Goal: Transaction & Acquisition: Obtain resource

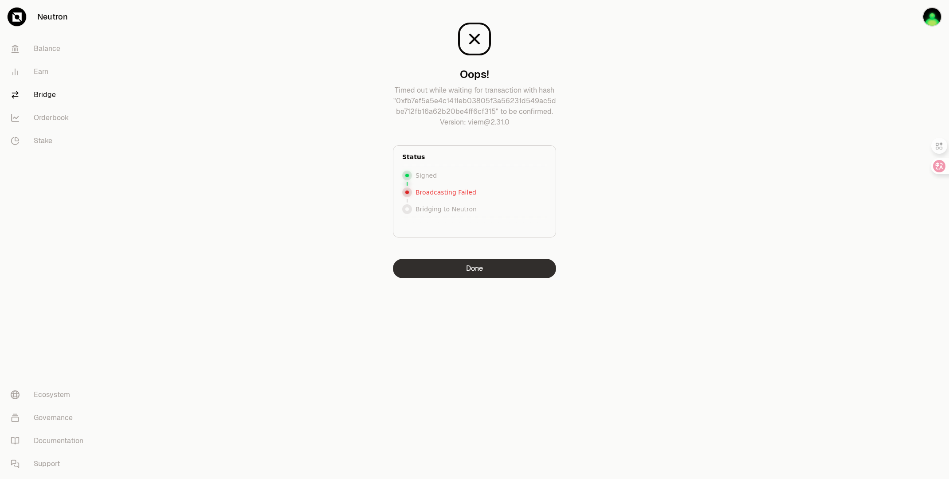
click at [500, 267] on button "Done" at bounding box center [474, 269] width 163 height 20
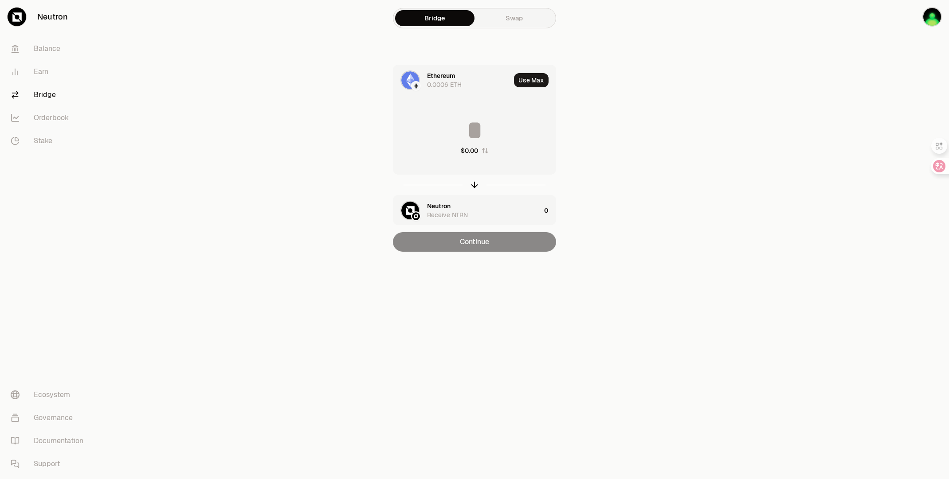
click at [478, 128] on input at bounding box center [474, 130] width 162 height 27
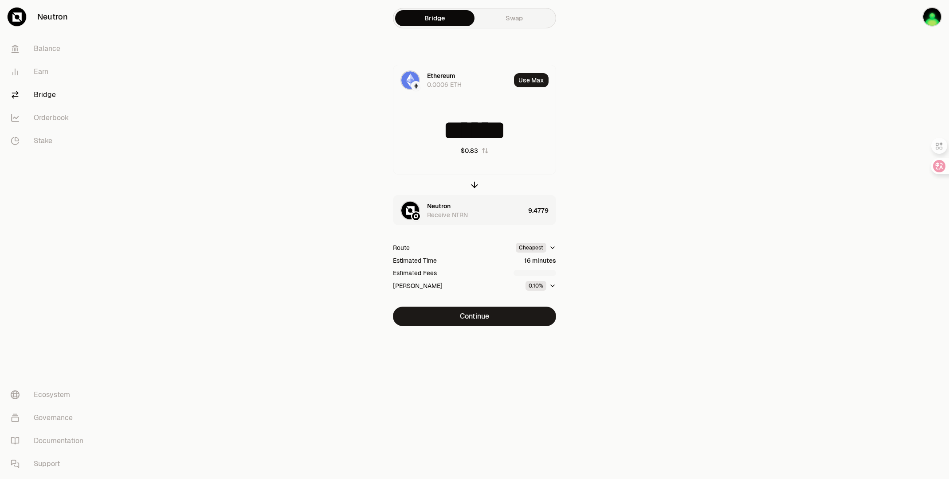
type input "******"
click at [552, 285] on icon "button" at bounding box center [553, 286] width 4 height 2
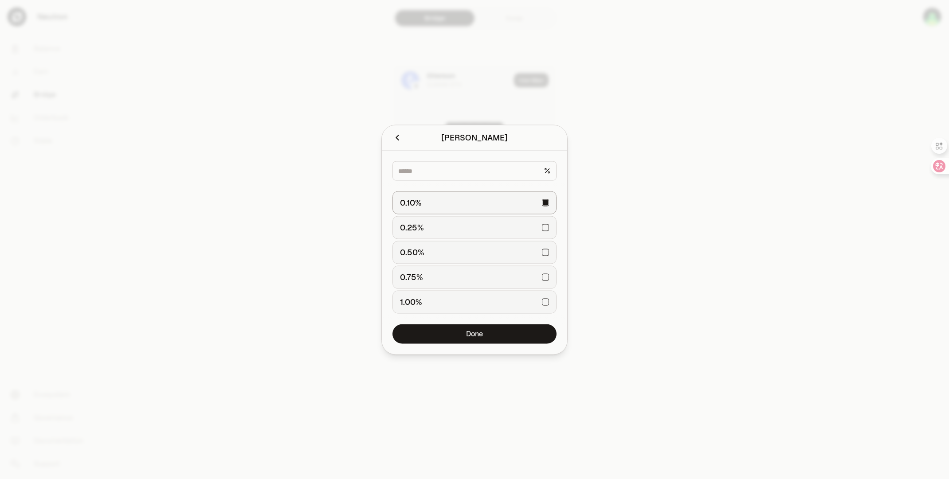
click at [549, 232] on button "0.25%" at bounding box center [474, 227] width 164 height 23
click at [507, 330] on button "Done" at bounding box center [474, 334] width 164 height 20
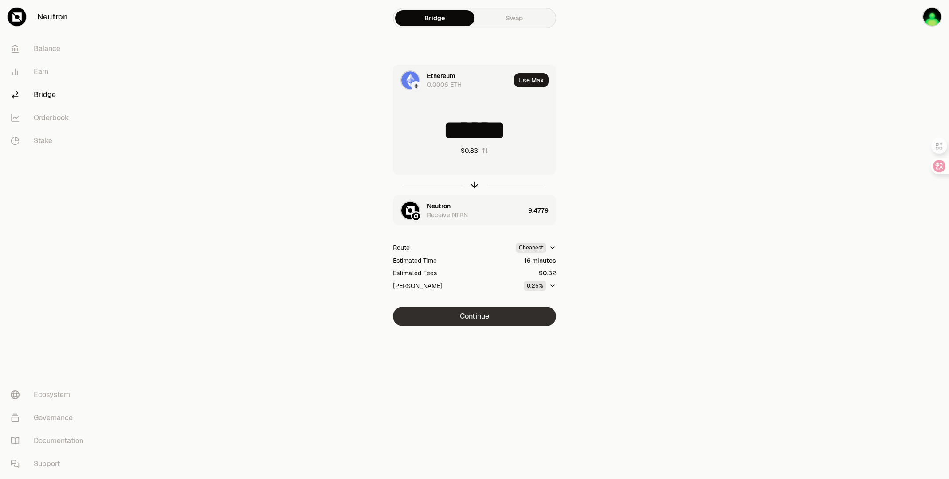
click at [508, 320] on button "Continue" at bounding box center [474, 317] width 163 height 20
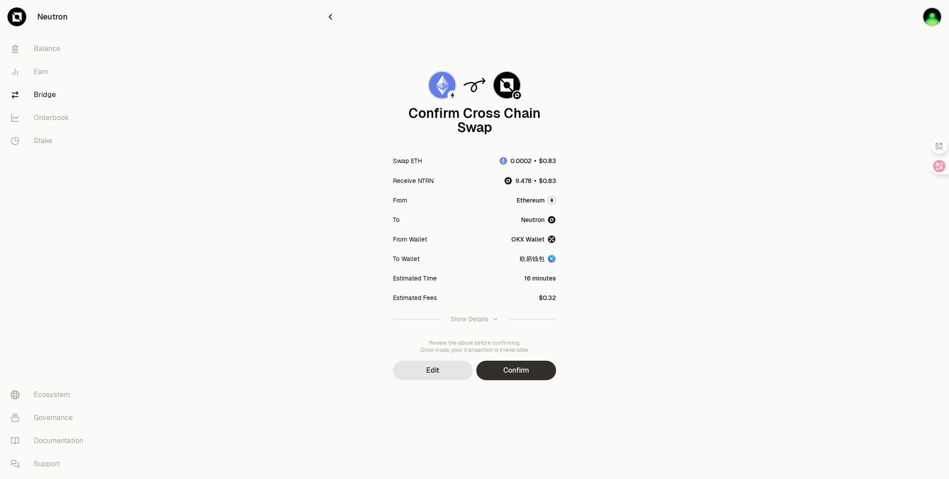
click at [529, 379] on button "Confirm" at bounding box center [516, 371] width 80 height 20
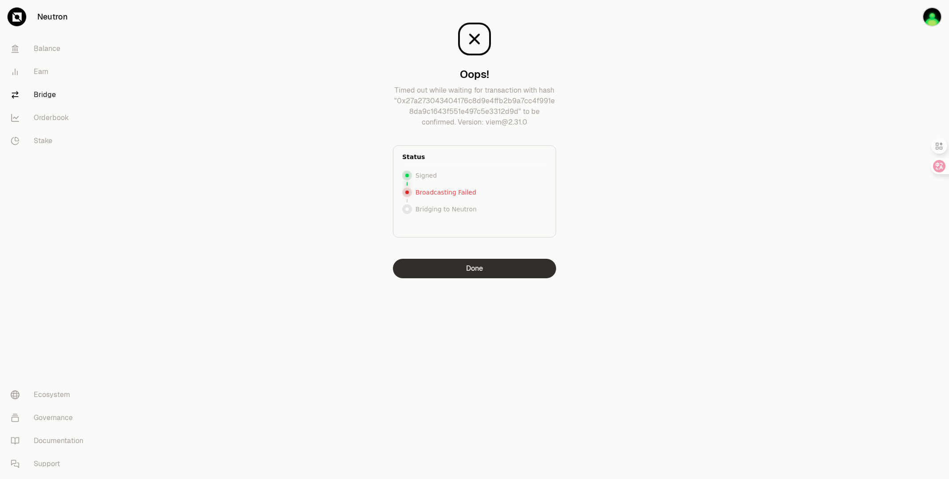
click at [442, 264] on button "Done" at bounding box center [474, 269] width 163 height 20
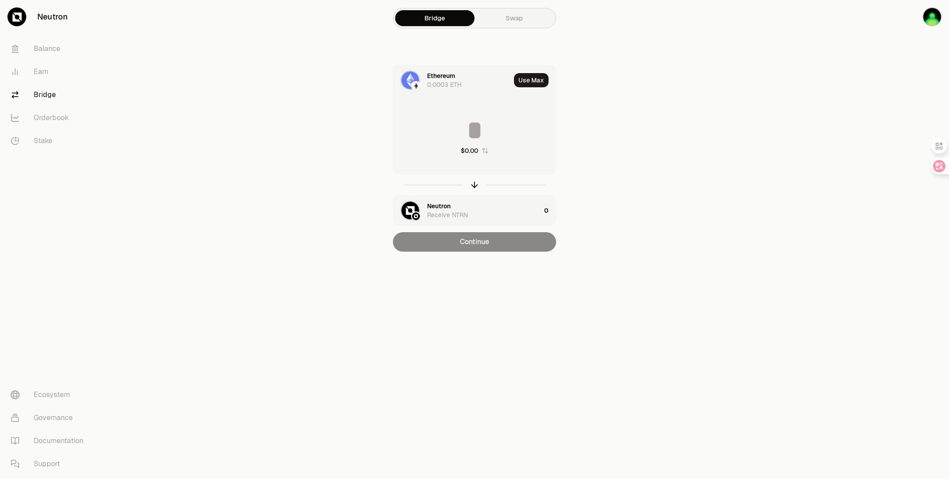
click at [480, 138] on input at bounding box center [474, 130] width 162 height 27
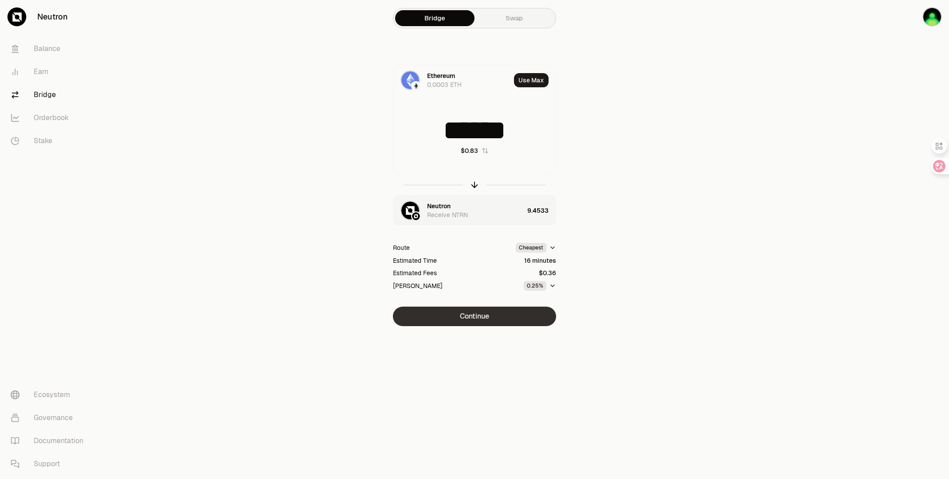
type input "******"
click at [536, 313] on button "Continue" at bounding box center [474, 317] width 163 height 20
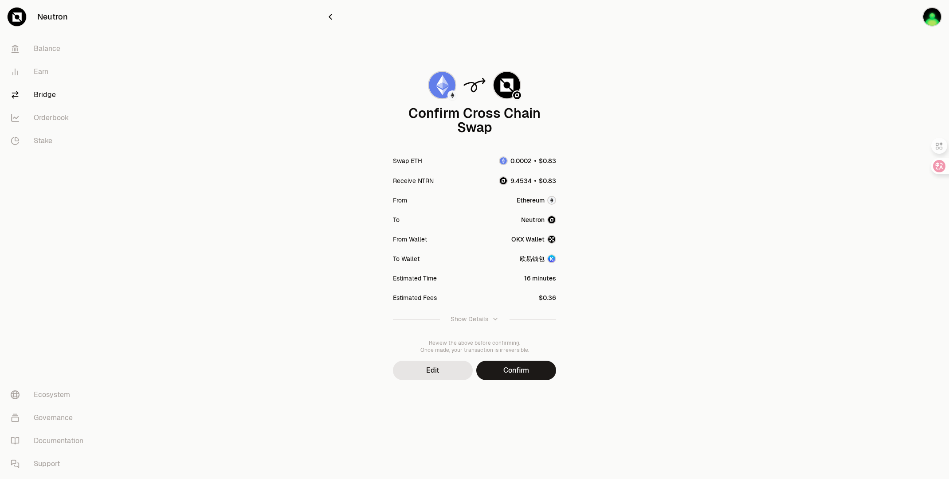
click at [538, 257] on div "欧易钱包" at bounding box center [532, 258] width 25 height 9
click at [551, 258] on img "button" at bounding box center [551, 258] width 9 height 9
click at [533, 241] on div "OKX Wallet" at bounding box center [527, 239] width 33 height 9
click at [531, 368] on button "Confirm" at bounding box center [516, 371] width 80 height 20
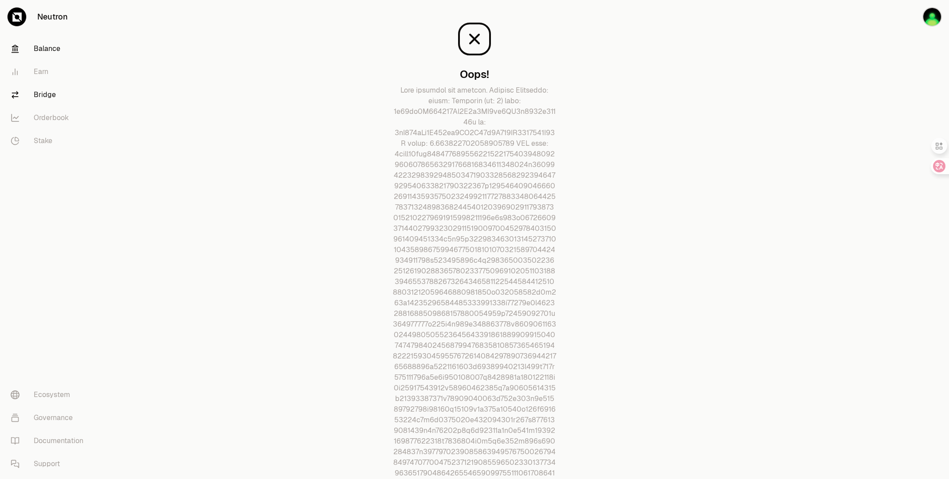
click at [42, 54] on link "Balance" at bounding box center [50, 48] width 92 height 23
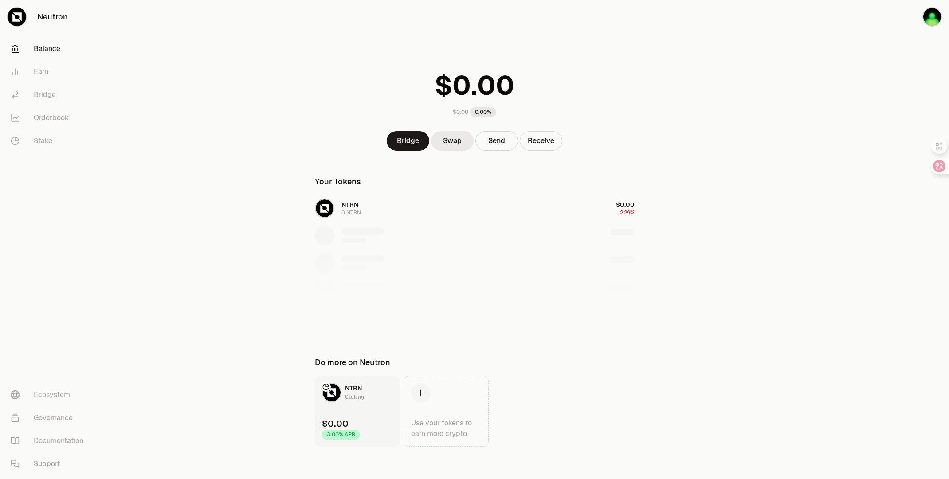
click at [457, 145] on link "Swap" at bounding box center [452, 141] width 43 height 20
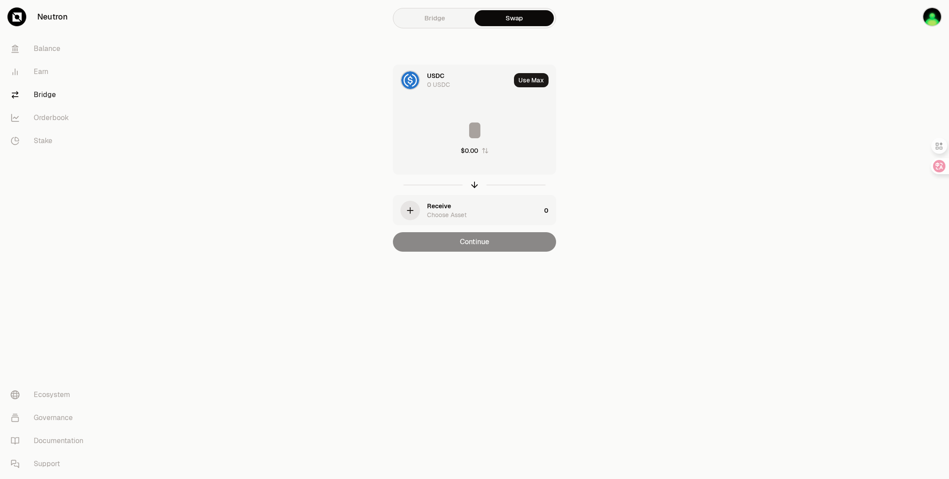
click at [627, 65] on div "Bridge Swap USDC 0 USDC Use Max $0.00 Receive Choose Asset 0 Continue" at bounding box center [474, 143] width 319 height 287
click at [454, 160] on div "$0.00" at bounding box center [474, 136] width 162 height 78
click at [468, 146] on div "$0.00" at bounding box center [469, 150] width 17 height 9
click at [479, 135] on input at bounding box center [474, 130] width 162 height 27
click at [662, 137] on main "Bridge Swap USDC 0 USDC Use Max 0 Receive Choose Asset 0 Continue" at bounding box center [523, 143] width 849 height 287
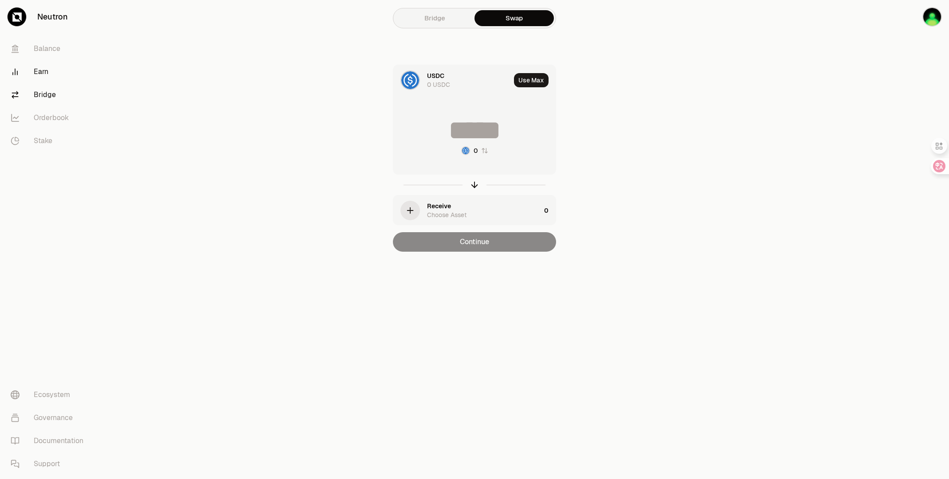
click at [46, 76] on link "Earn" at bounding box center [50, 71] width 92 height 23
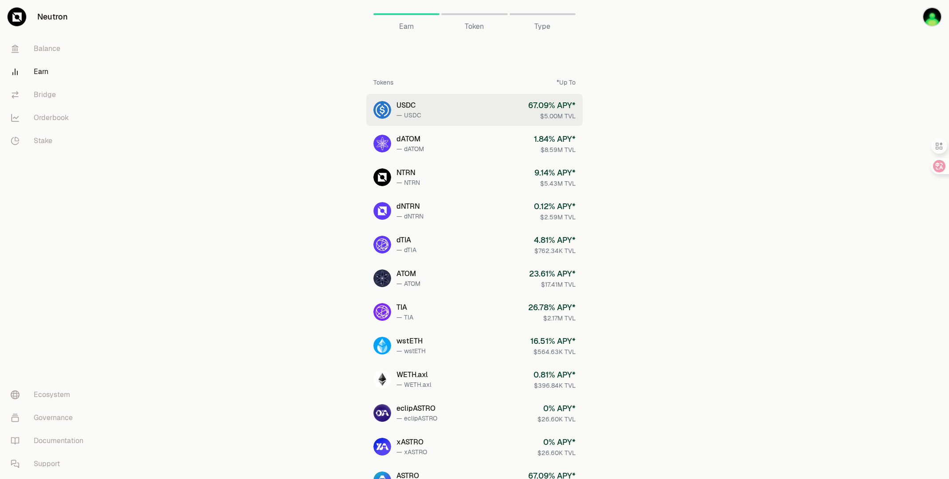
click at [483, 111] on link "USDC — USDC 67.09 % APY* $5.00M TVL" at bounding box center [474, 110] width 216 height 32
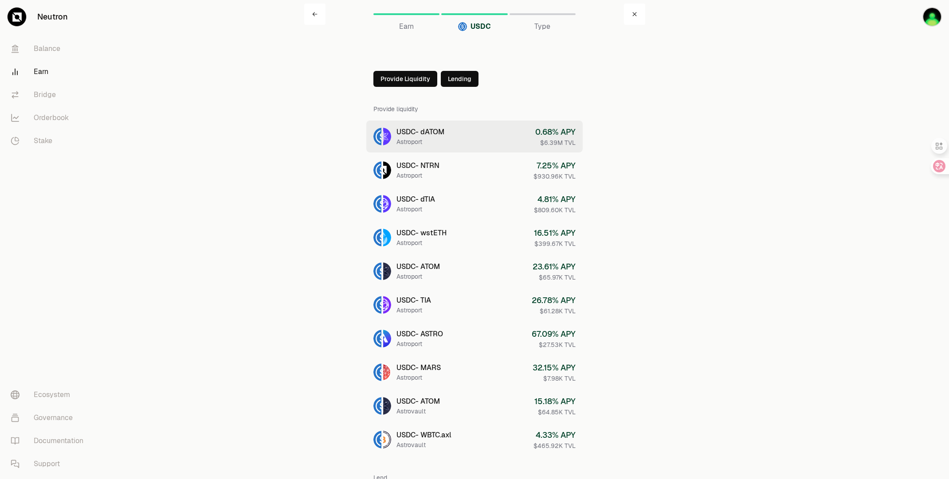
click at [477, 131] on link "USDC - dATOM Astroport 0.68 % APY $6.39M TVL" at bounding box center [474, 137] width 216 height 32
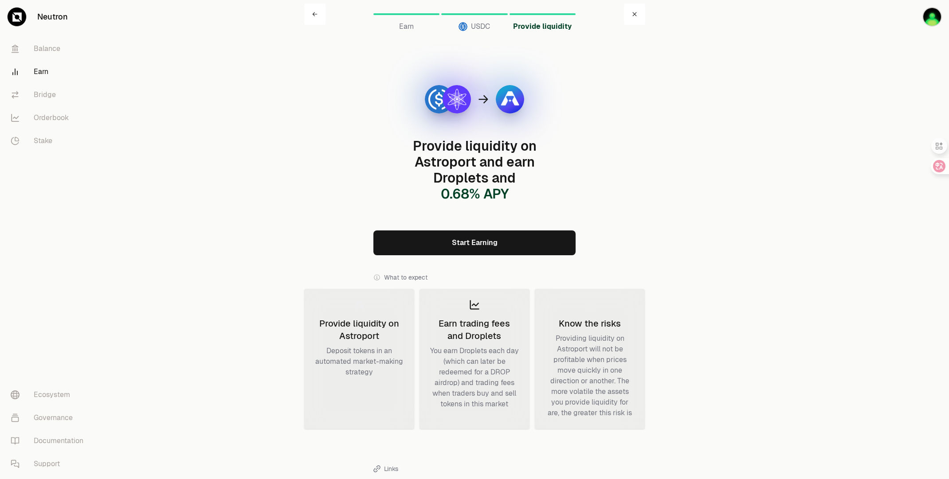
click at [448, 242] on link "Start Earning" at bounding box center [474, 243] width 202 height 25
click at [45, 51] on link "Balance" at bounding box center [50, 48] width 92 height 23
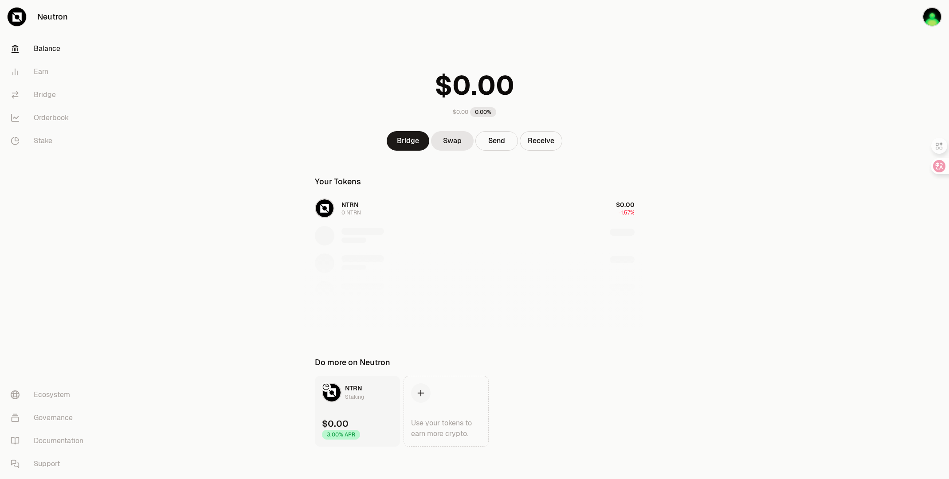
click at [363, 406] on link "NTRN Staking $0.00 3.00% APR" at bounding box center [357, 411] width 85 height 71
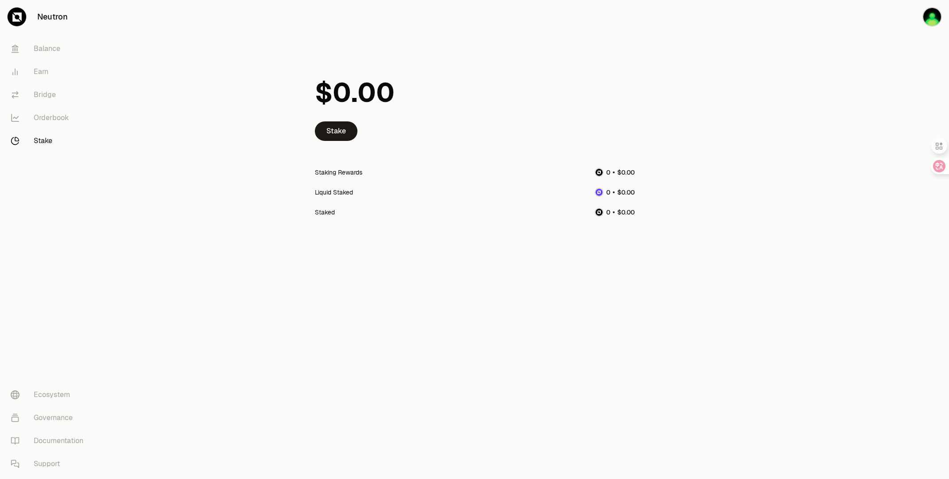
click at [52, 16] on link "Neutron" at bounding box center [49, 17] width 99 height 34
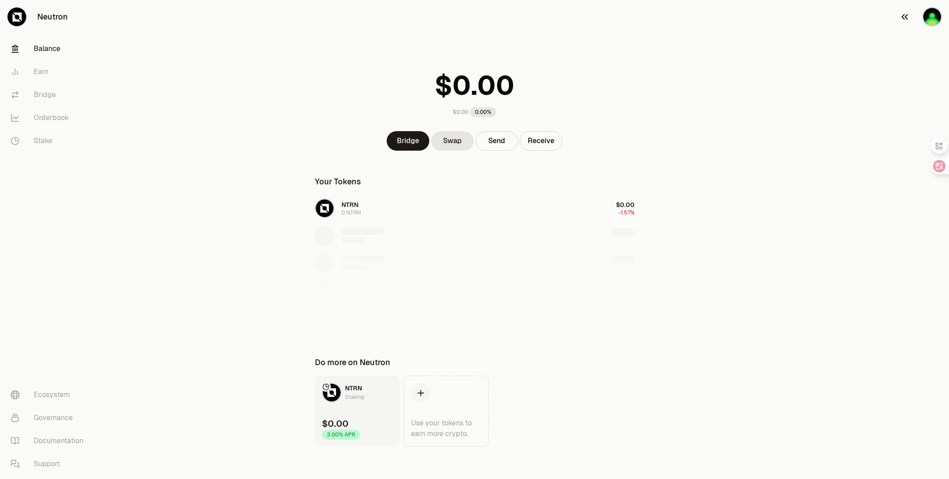
click at [930, 17] on img "button" at bounding box center [932, 17] width 20 height 20
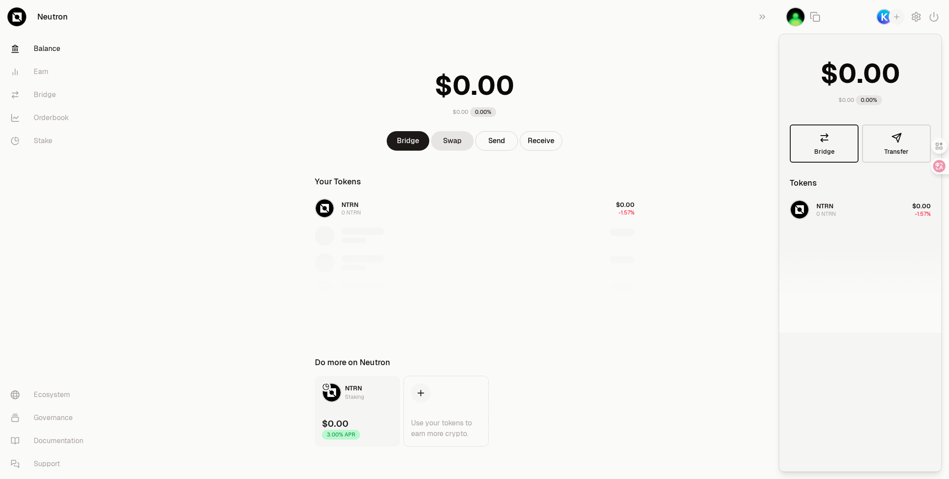
click at [824, 137] on icon at bounding box center [824, 138] width 11 height 11
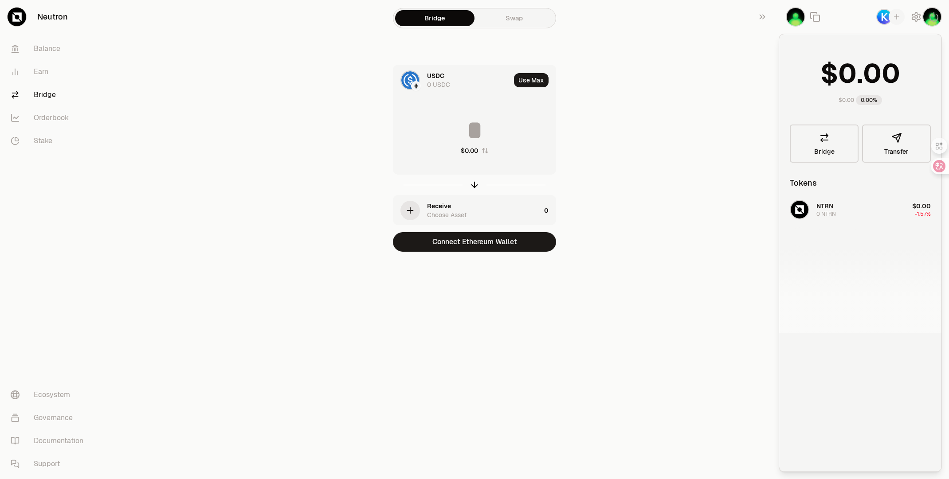
click at [756, 137] on main "Bridge Swap USDC 0 USDC Use Max $0.00 Receive Choose Asset 0 Connect Ethereum W…" at bounding box center [523, 143] width 849 height 287
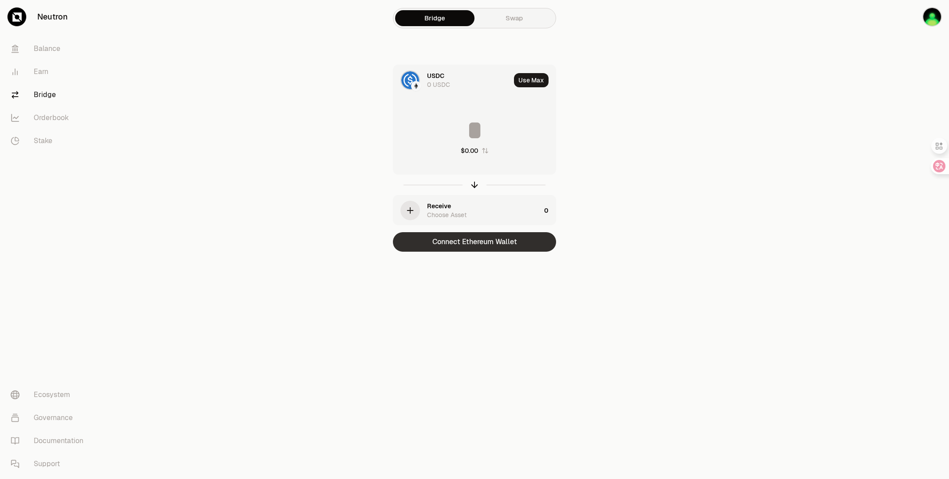
click at [507, 246] on button "Connect Ethereum Wallet" at bounding box center [474, 242] width 163 height 20
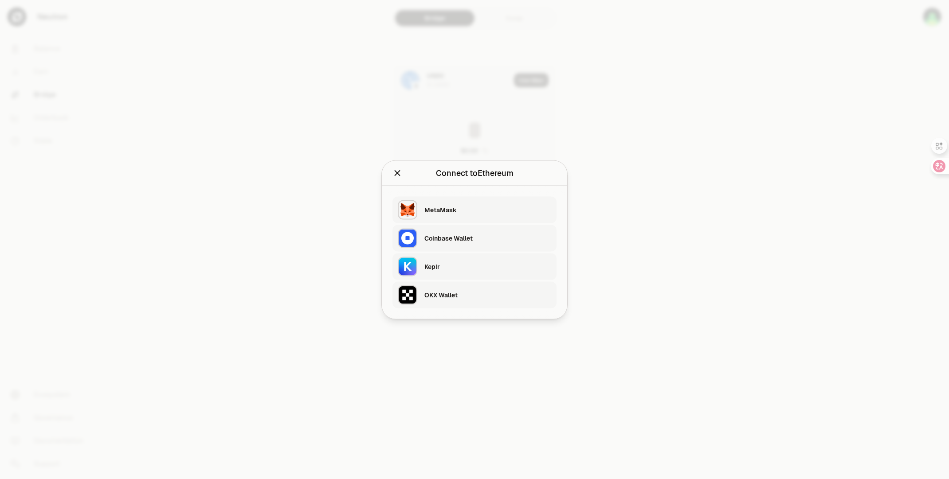
click at [469, 293] on div "OKX Wallet" at bounding box center [487, 294] width 127 height 9
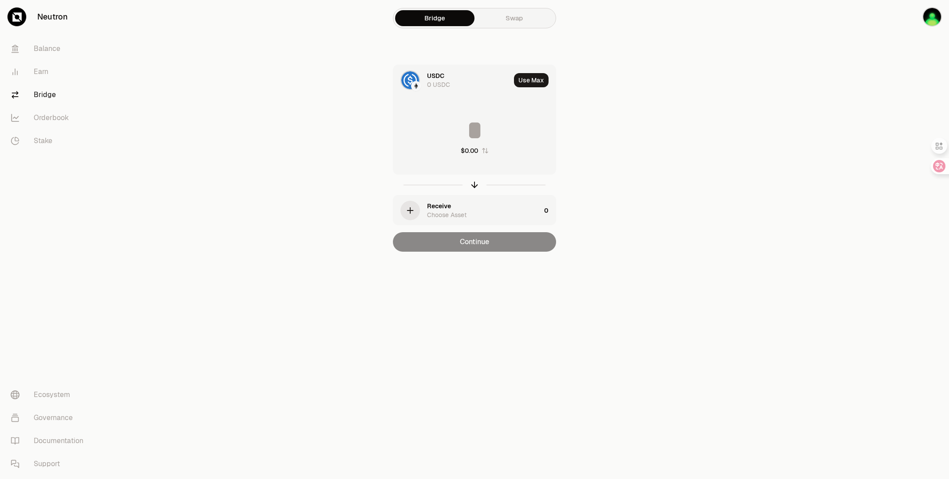
click at [641, 157] on section "Bridge Swap USDC 0 USDC Use Max $0.00 Receive Choose Asset 0 Continue" at bounding box center [474, 143] width 341 height 287
click at [41, 46] on link "Balance" at bounding box center [50, 48] width 92 height 23
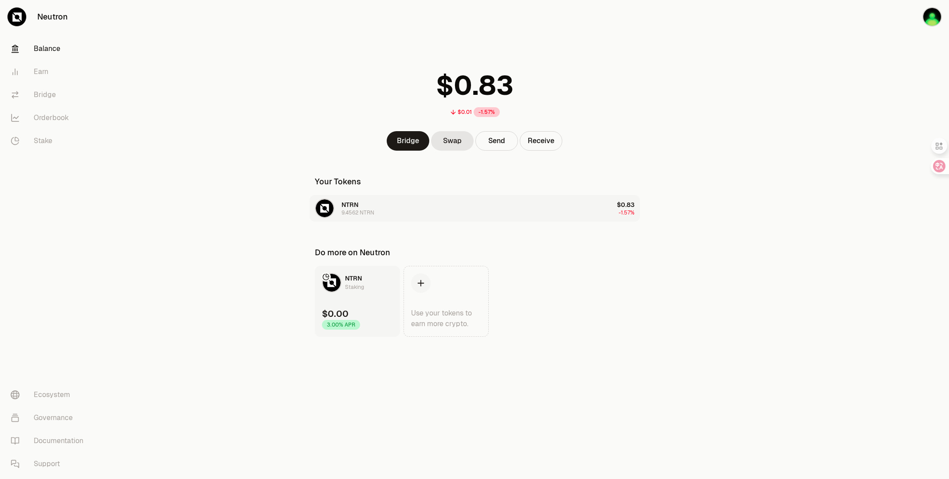
click at [396, 210] on button "NTRN 9.4562 NTRN $0.83 -1.57%" at bounding box center [474, 208] width 330 height 27
click at [453, 145] on link "Swap" at bounding box center [452, 141] width 43 height 20
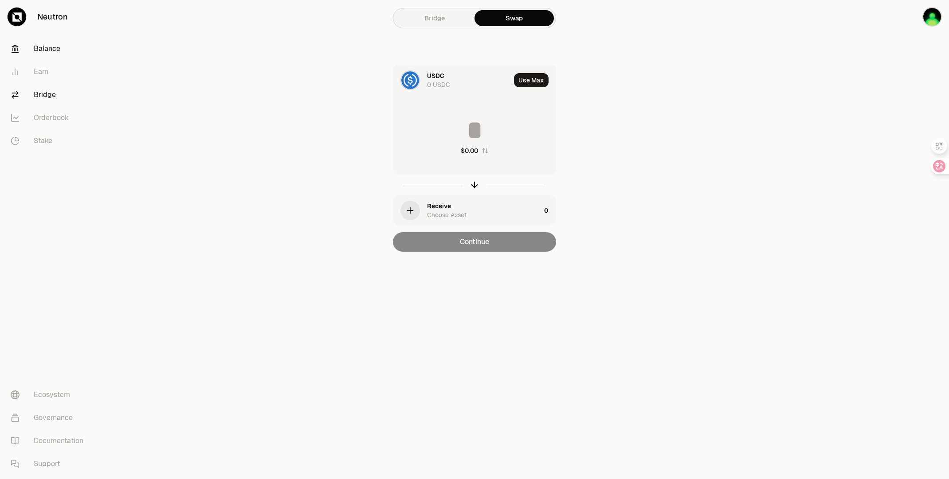
click at [59, 45] on link "Balance" at bounding box center [50, 48] width 92 height 23
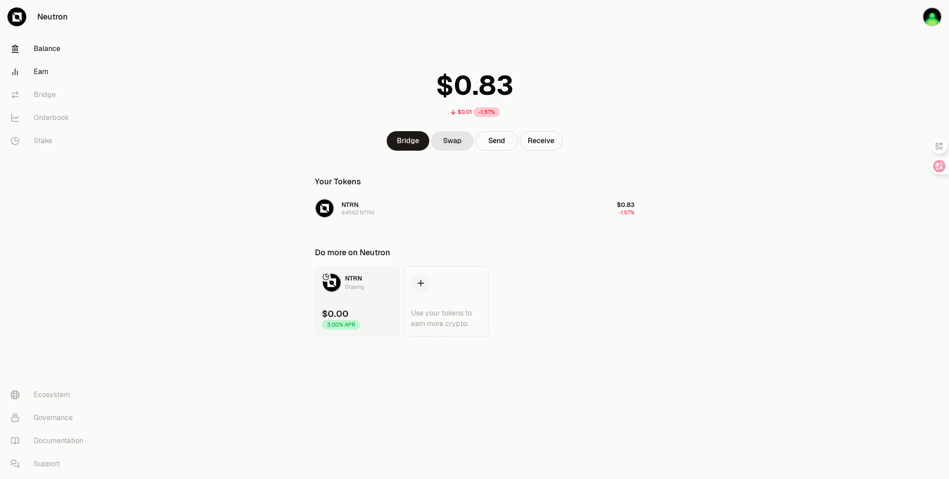
click at [53, 73] on link "Earn" at bounding box center [50, 71] width 92 height 23
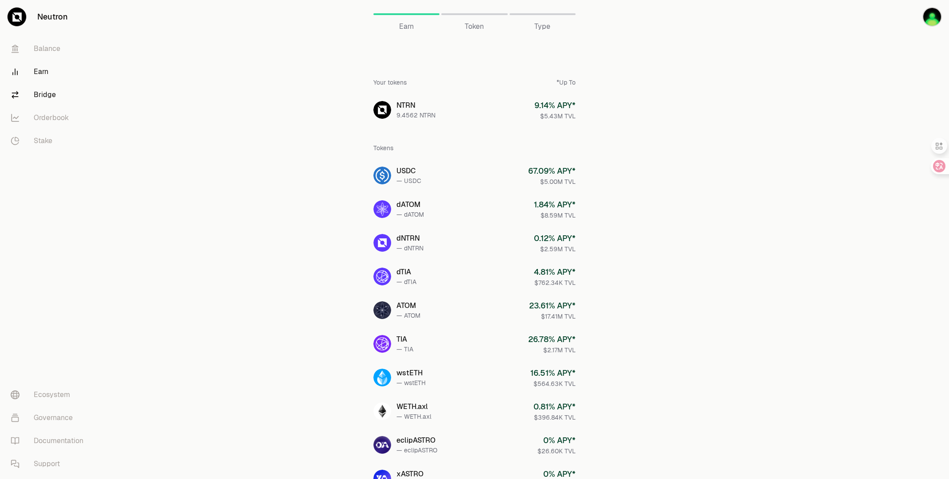
click at [48, 94] on link "Bridge" at bounding box center [50, 94] width 92 height 23
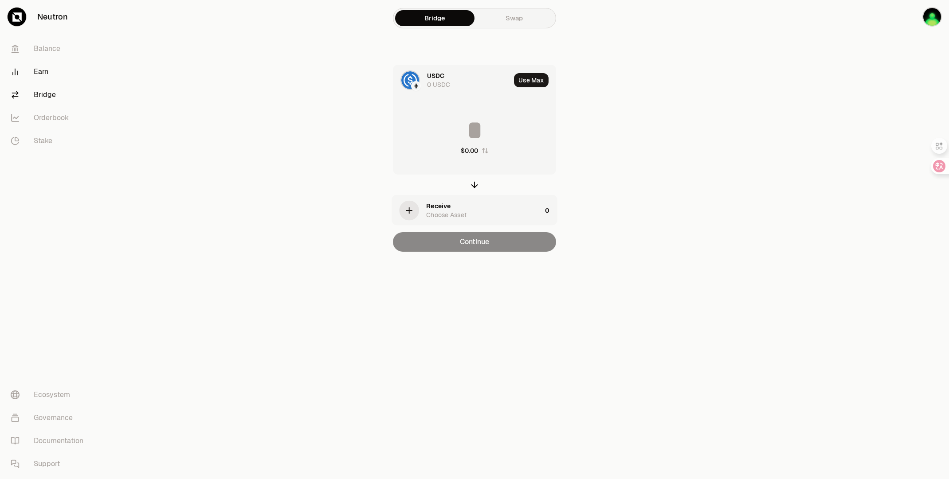
click at [48, 75] on link "Earn" at bounding box center [50, 71] width 92 height 23
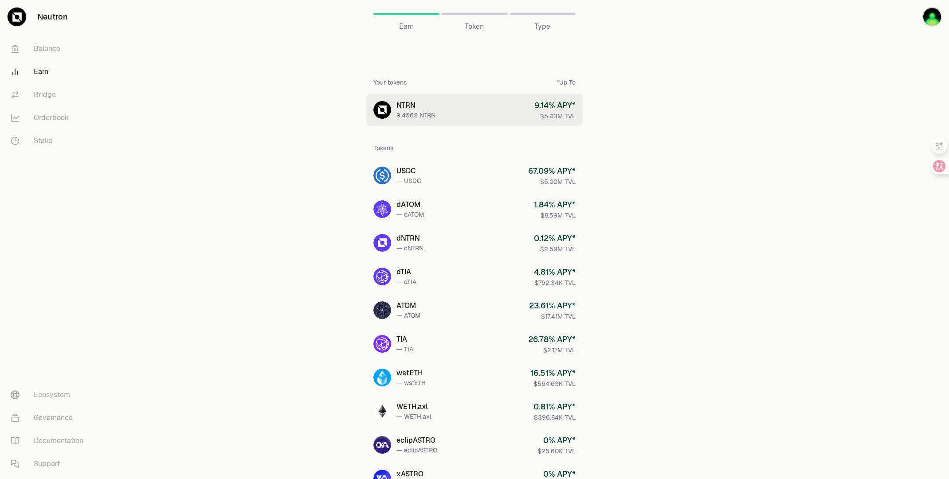
click at [487, 115] on link "NTRN 9.4562 NTRN 9.14 % APY* $5.43M TVL" at bounding box center [474, 110] width 216 height 32
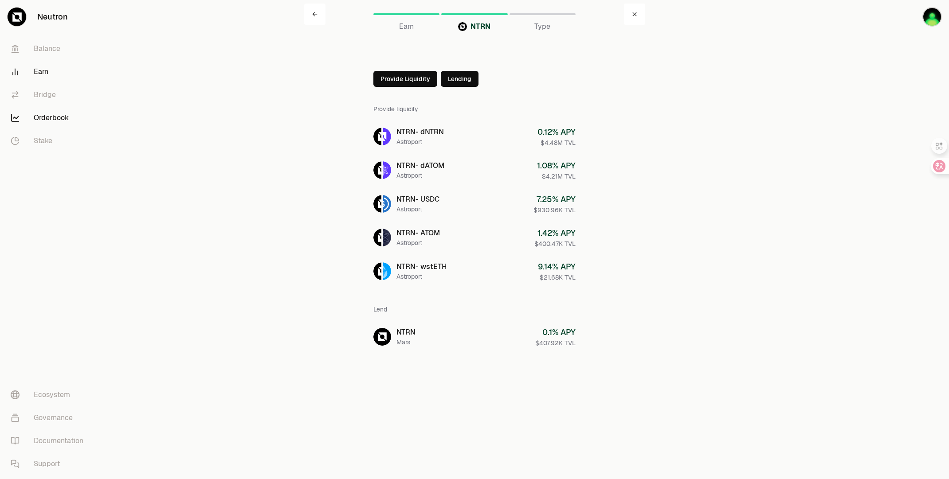
click at [45, 122] on link "Orderbook" at bounding box center [50, 117] width 92 height 23
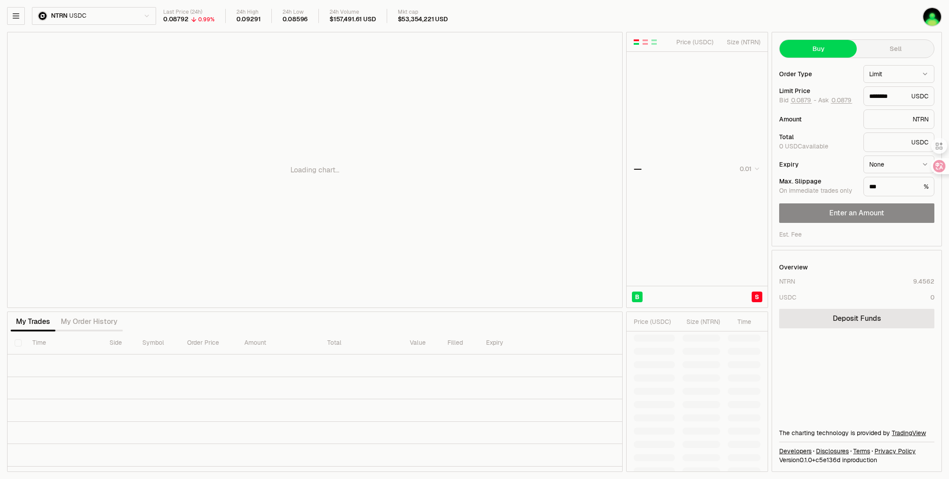
type input "********"
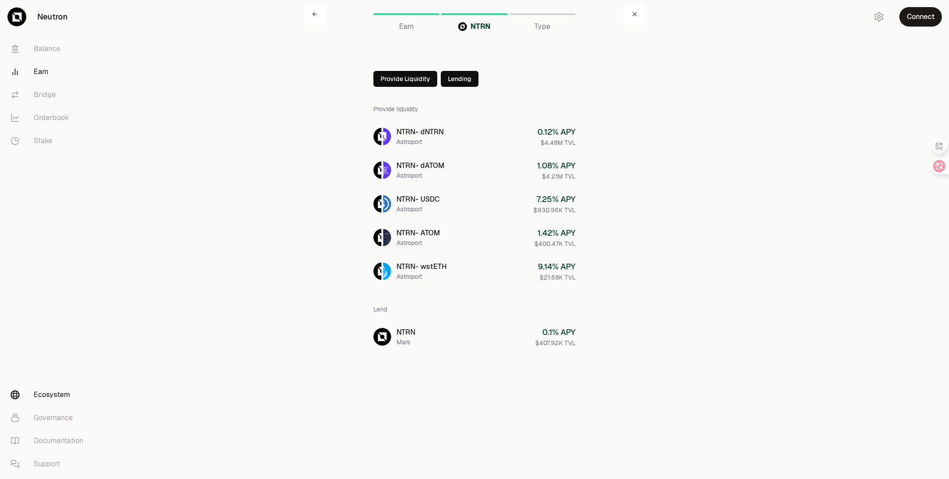
click at [56, 396] on link "Ecosystem" at bounding box center [50, 394] width 92 height 23
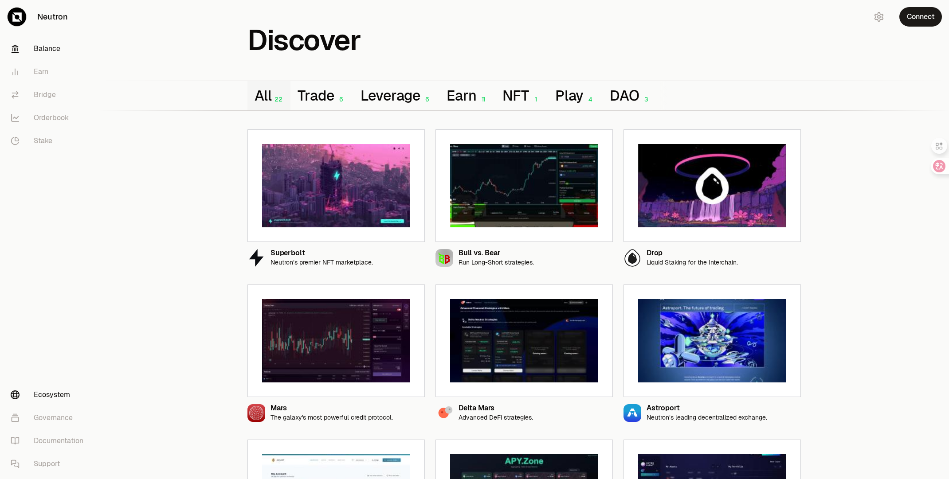
click at [45, 49] on link "Balance" at bounding box center [50, 48] width 92 height 23
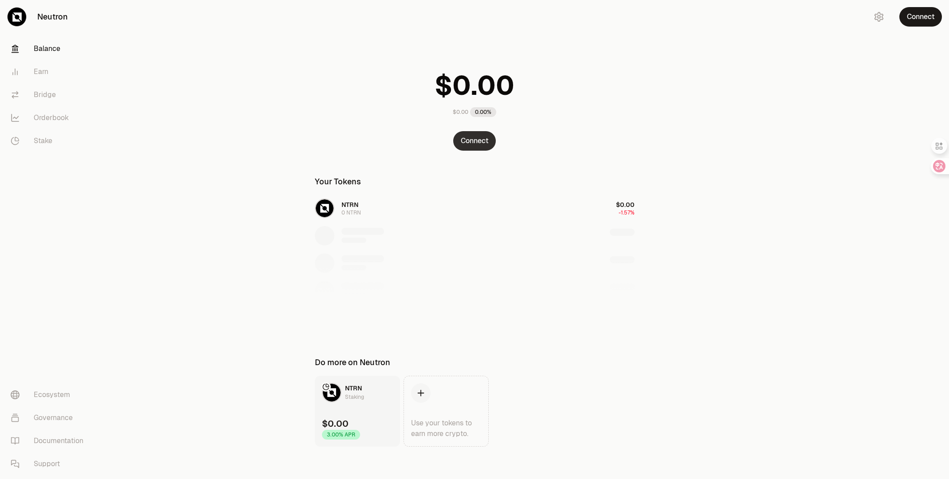
click at [474, 147] on button "Connect" at bounding box center [474, 141] width 43 height 20
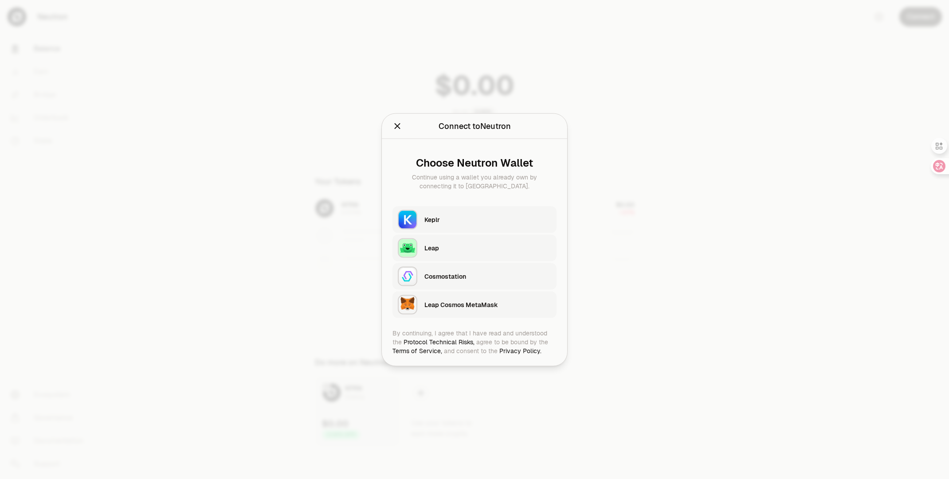
click at [471, 222] on div "Keplr" at bounding box center [487, 219] width 127 height 9
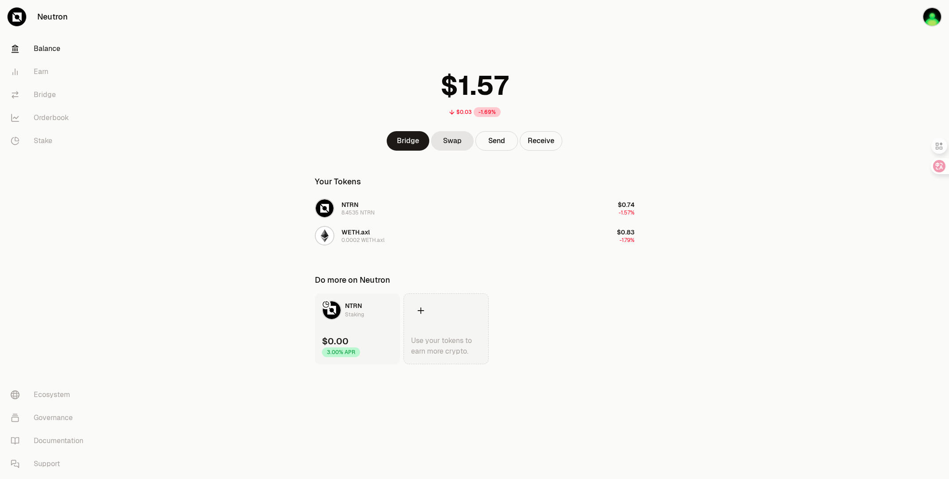
click at [446, 309] on link "Use your tokens to earn more crypto." at bounding box center [445, 328] width 85 height 71
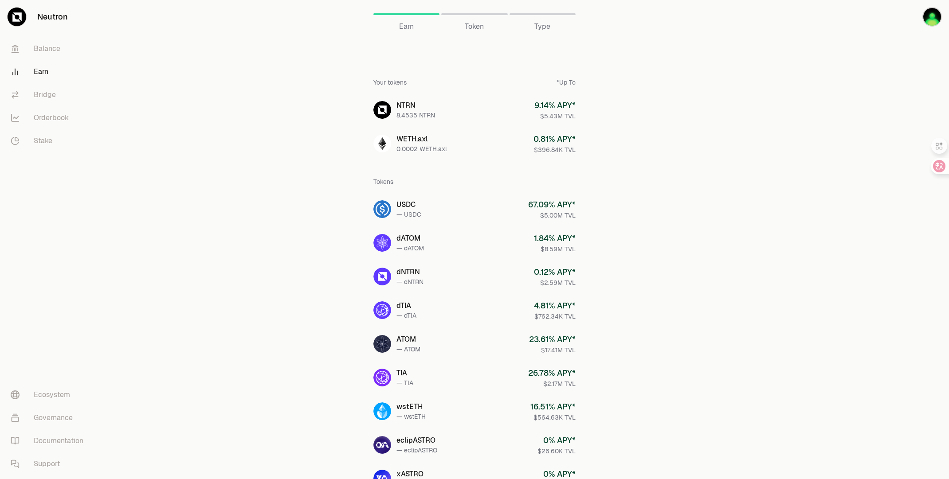
click at [43, 75] on link "Earn" at bounding box center [50, 71] width 92 height 23
click at [43, 96] on link "Bridge" at bounding box center [50, 94] width 92 height 23
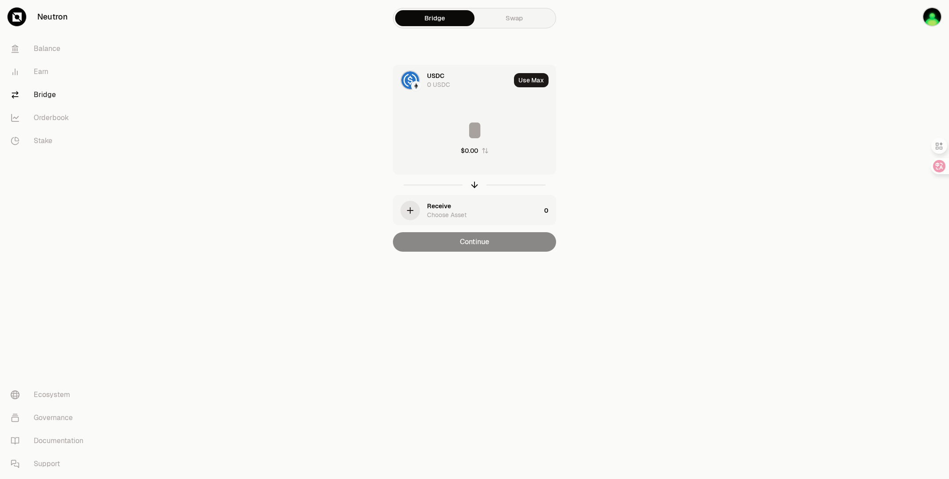
click at [435, 81] on div "0 USDC" at bounding box center [438, 84] width 23 height 9
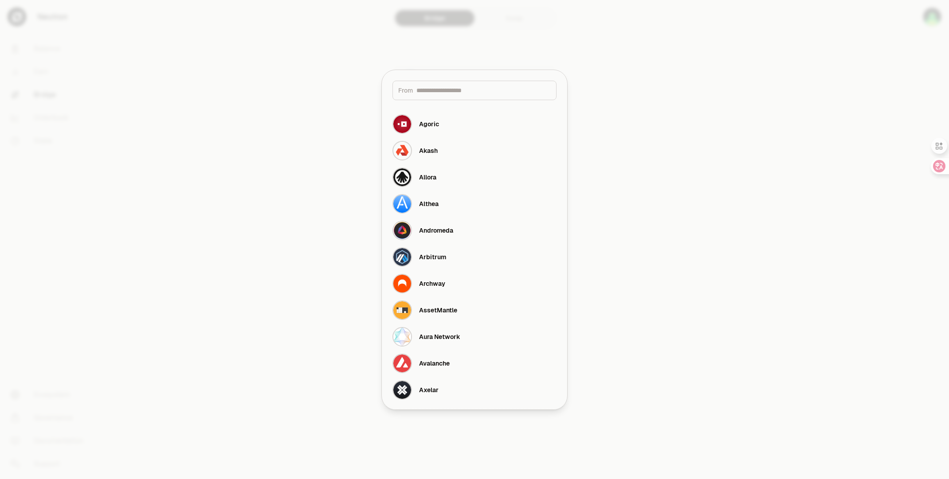
click at [444, 93] on input at bounding box center [483, 90] width 134 height 9
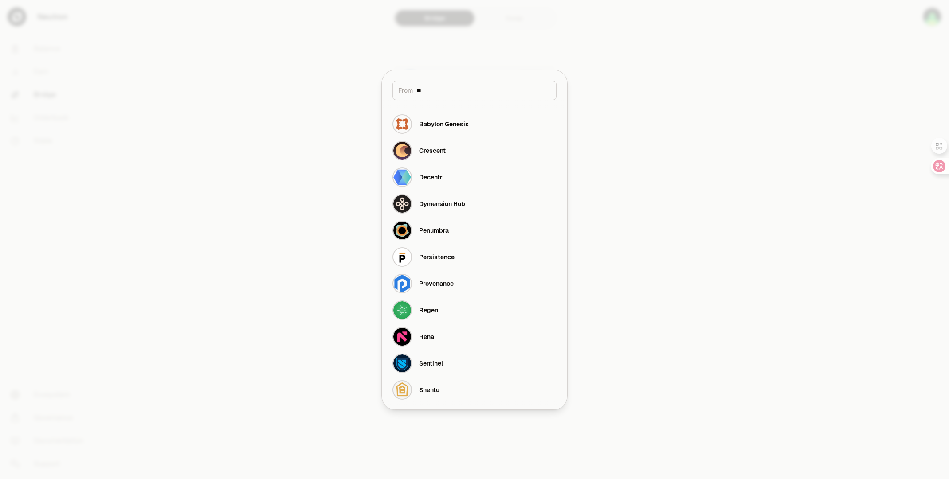
type input "*"
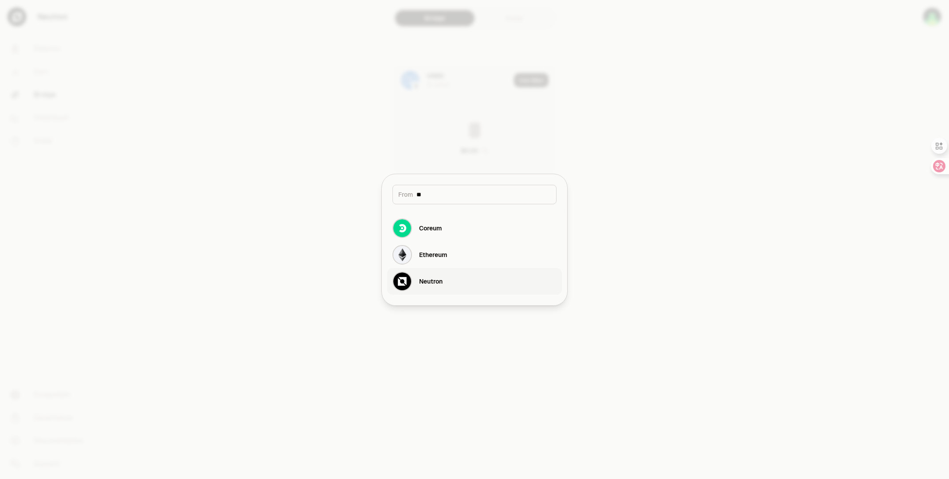
type input "**"
click at [453, 280] on button "Neutron" at bounding box center [474, 281] width 175 height 27
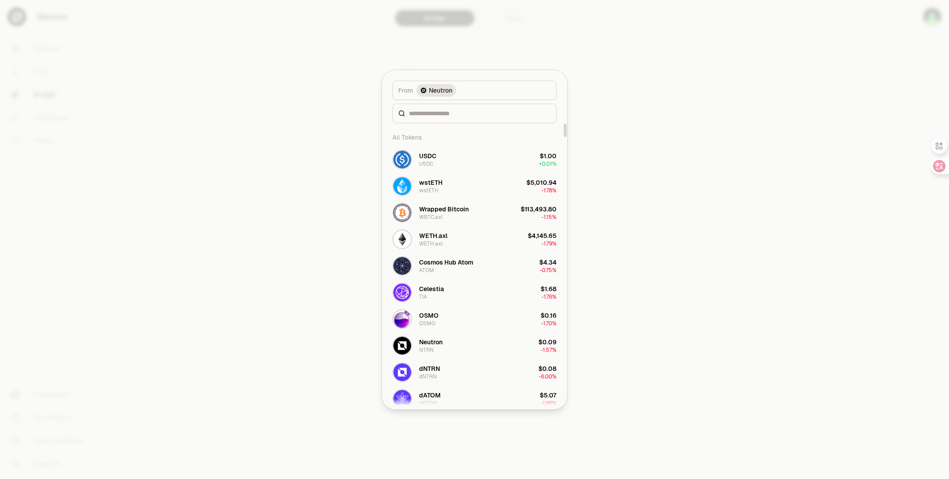
drag, startPoint x: 564, startPoint y: 135, endPoint x: 569, endPoint y: 121, distance: 14.4
click at [567, 124] on div at bounding box center [564, 131] width 3 height 14
